Goal: Navigation & Orientation: Find specific page/section

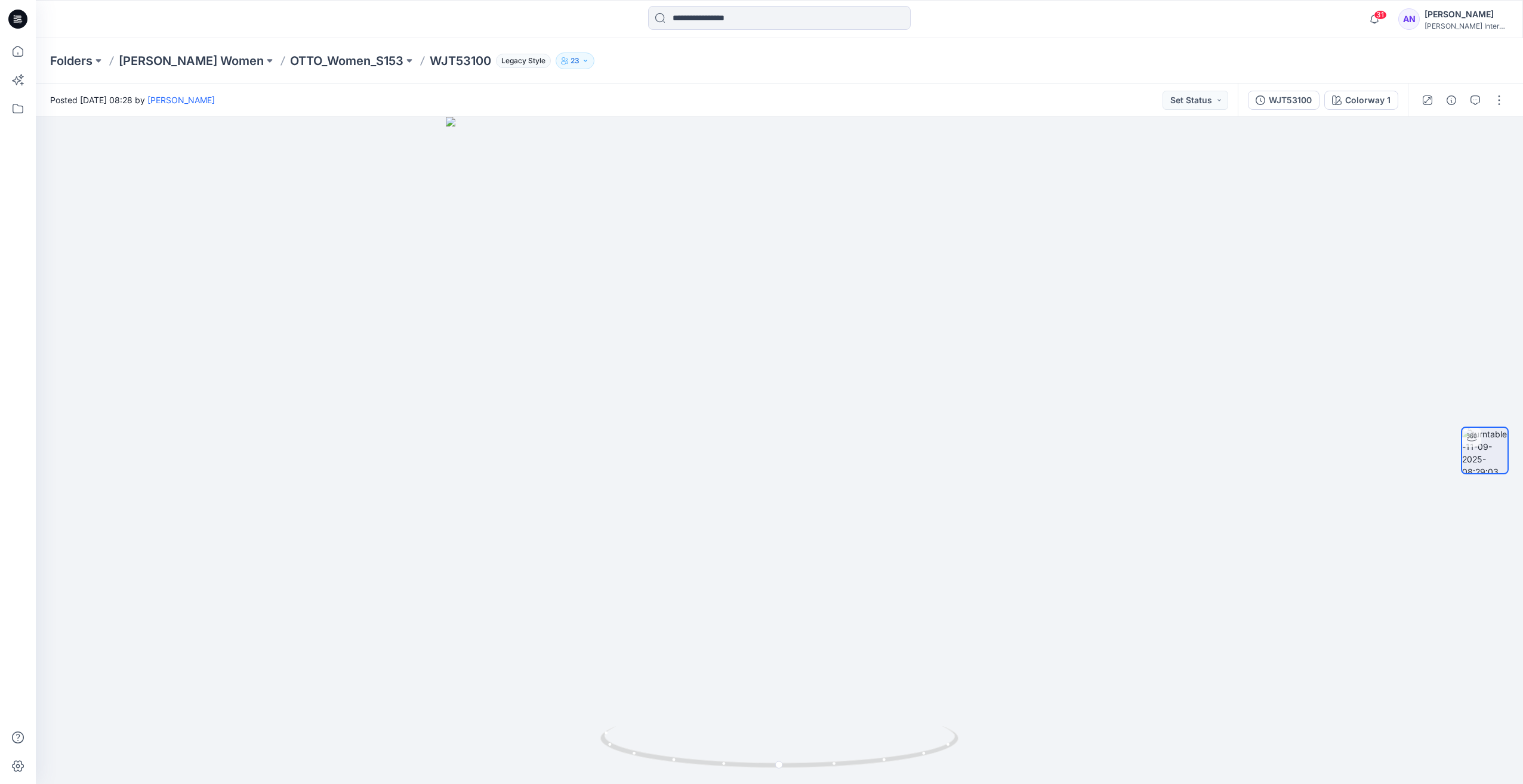
click at [70, 65] on p "Folders" at bounding box center [71, 61] width 43 height 16
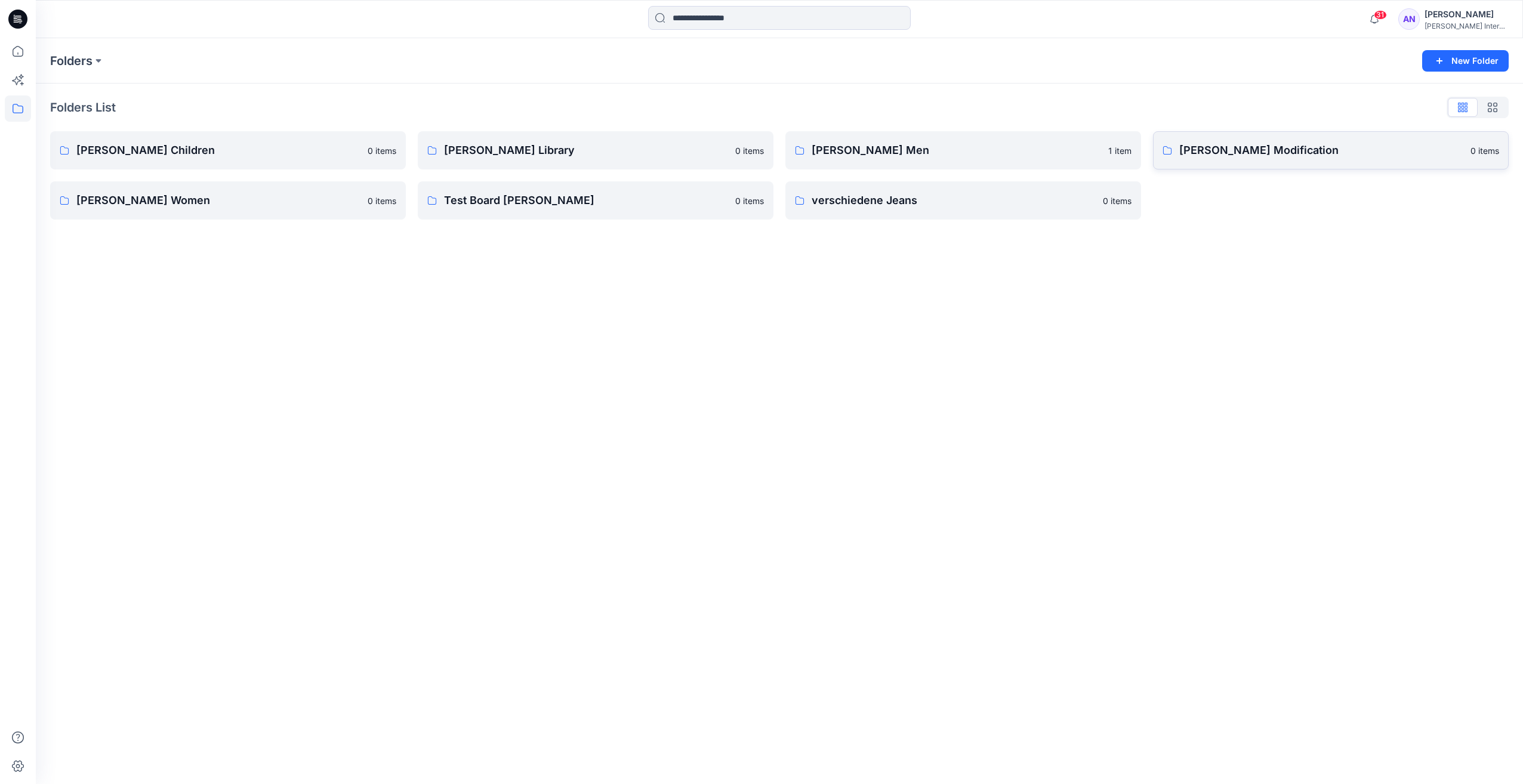
click at [1221, 151] on p "[PERSON_NAME] Modification" at bounding box center [1321, 150] width 284 height 16
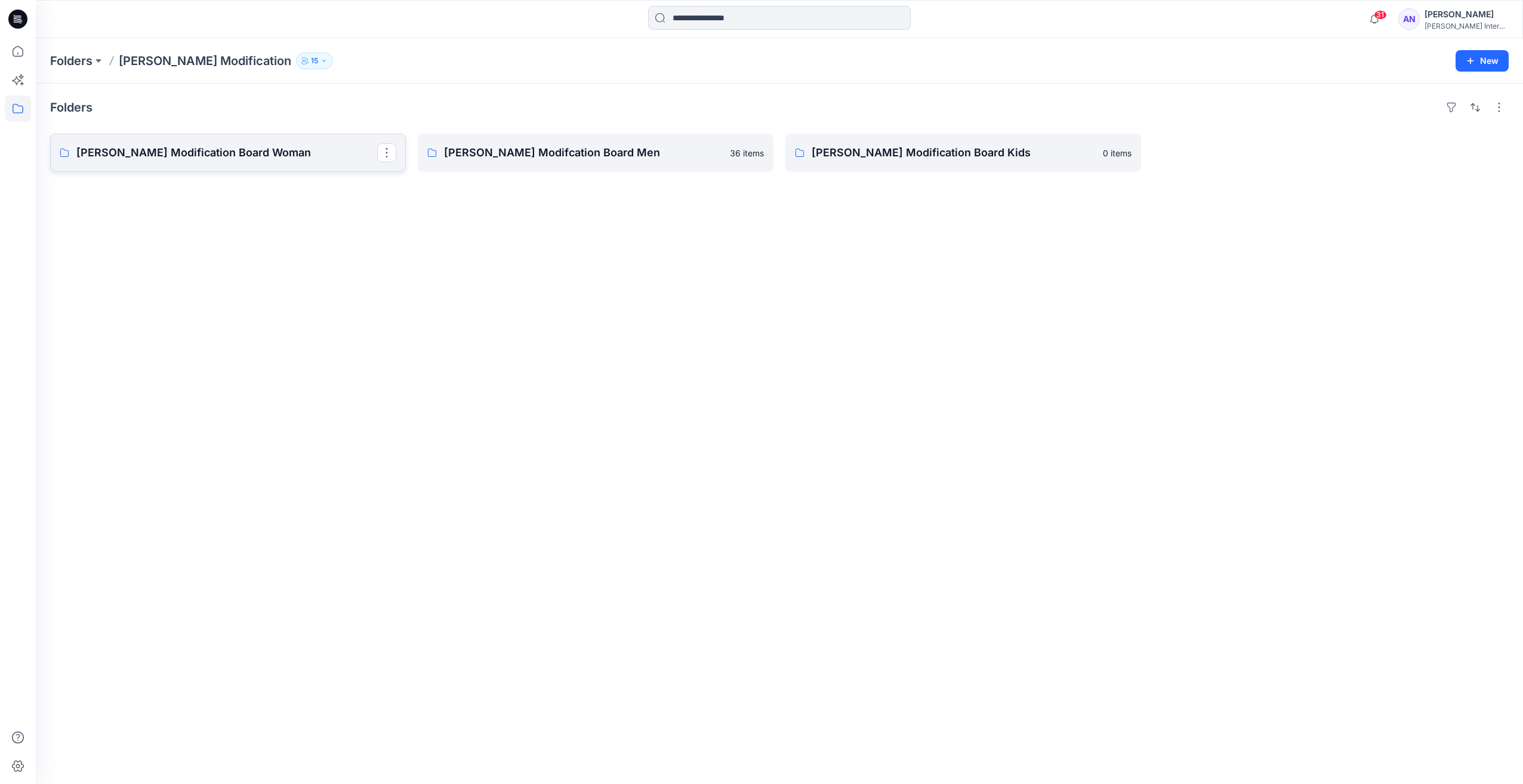
click at [213, 157] on p "[PERSON_NAME] Modification Board Woman" at bounding box center [226, 152] width 301 height 16
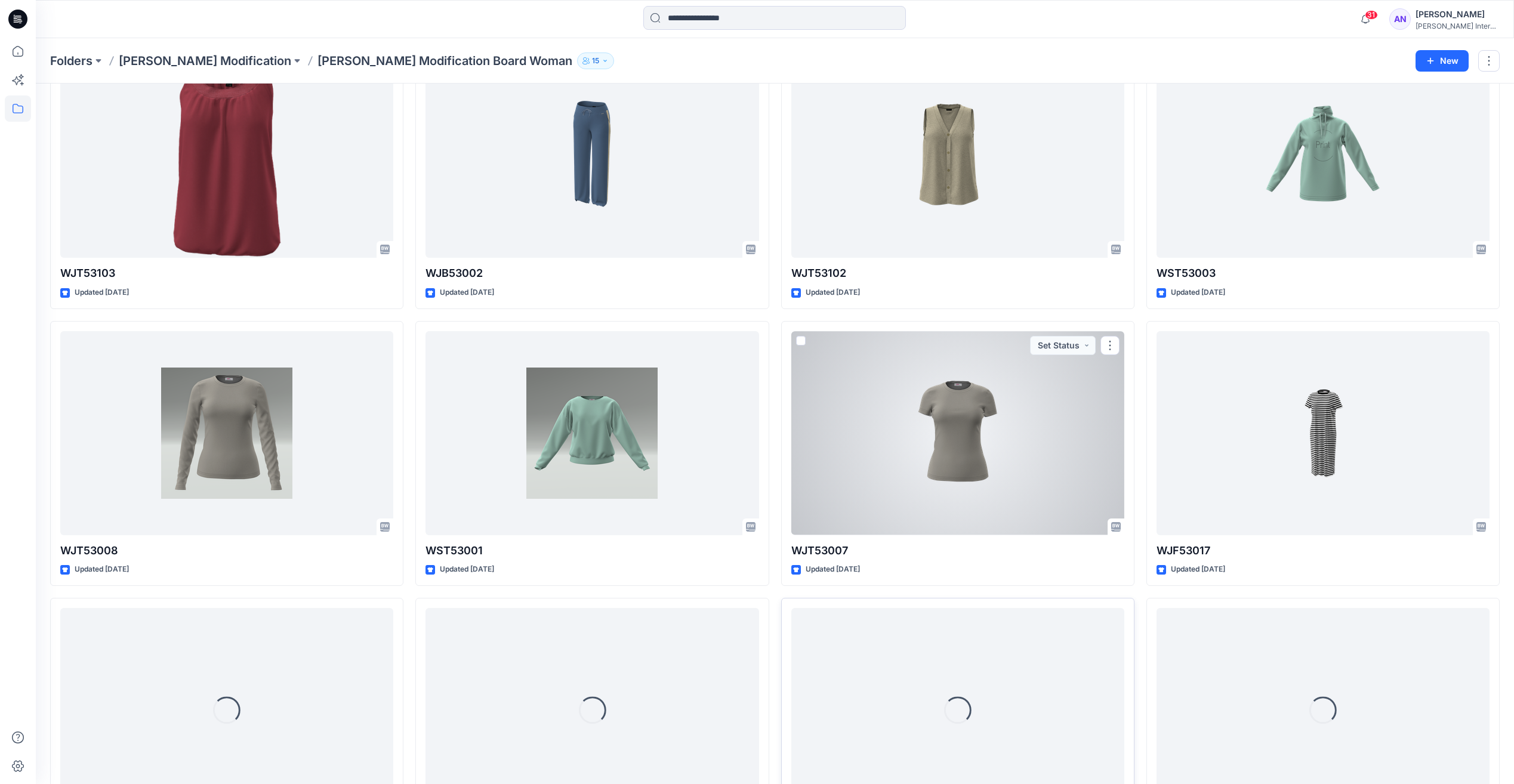
scroll to position [524, 0]
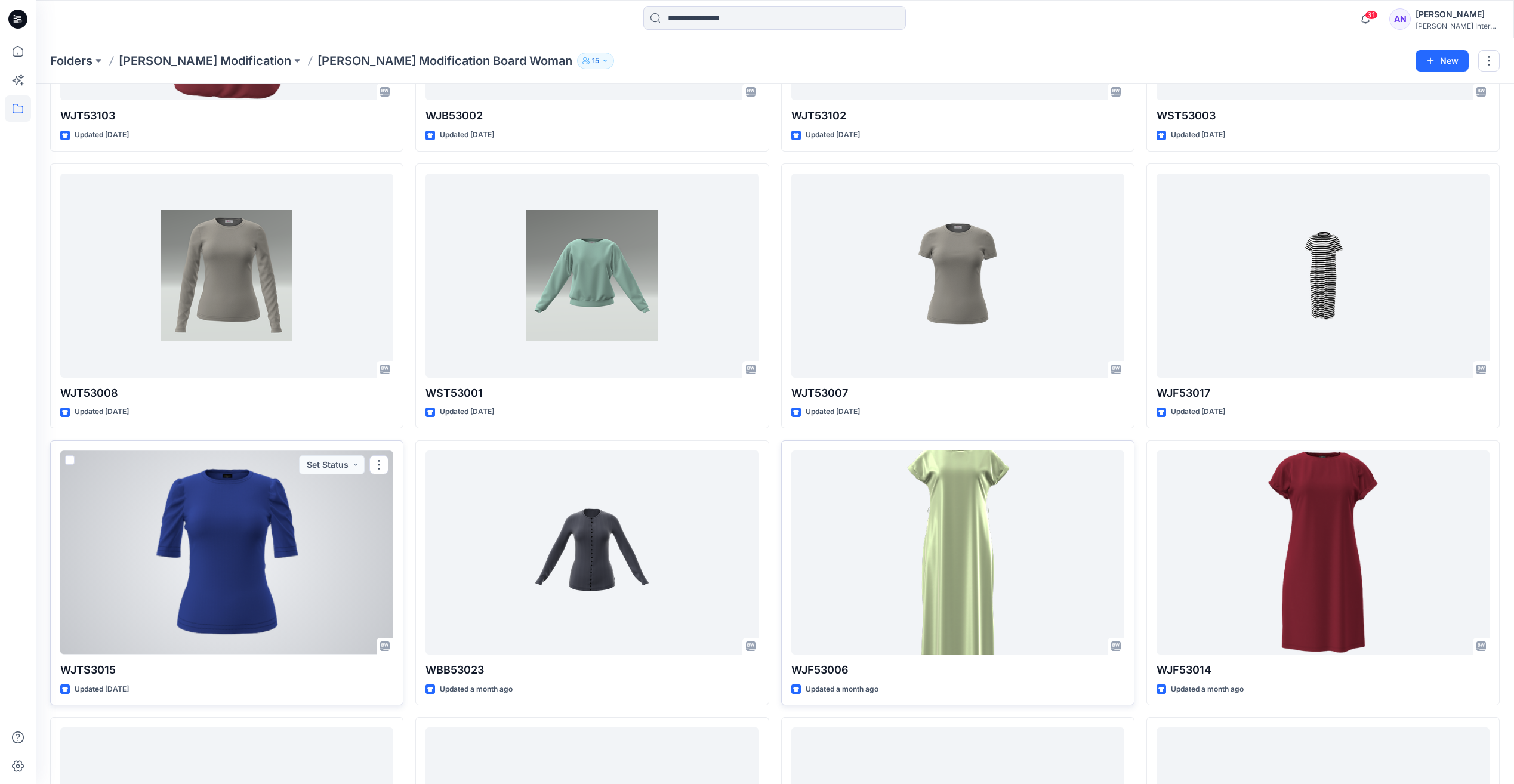
click at [228, 550] on div at bounding box center [227, 552] width 333 height 204
